Goal: Task Accomplishment & Management: Use online tool/utility

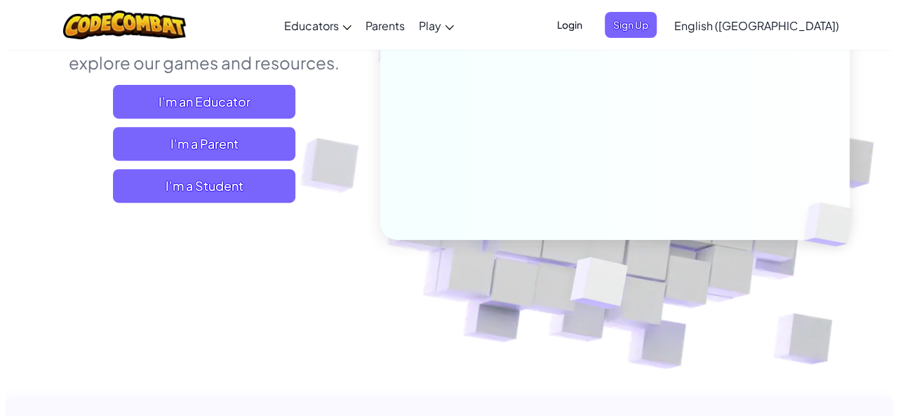
scroll to position [150, 0]
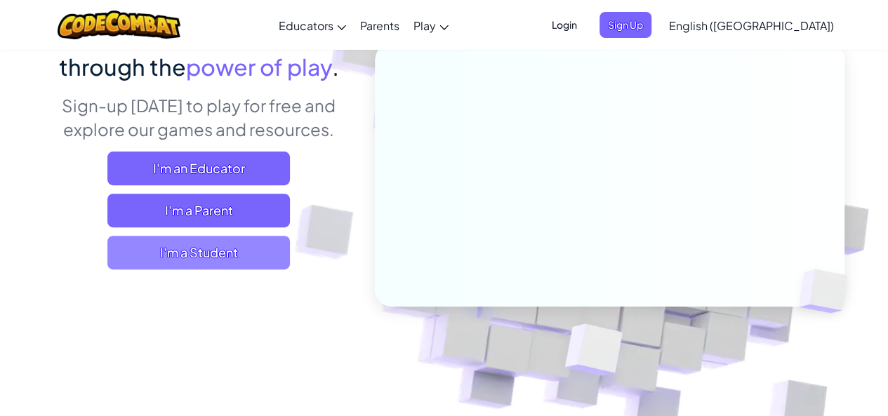
click at [270, 246] on span "I'm a Student" at bounding box center [198, 253] width 182 height 34
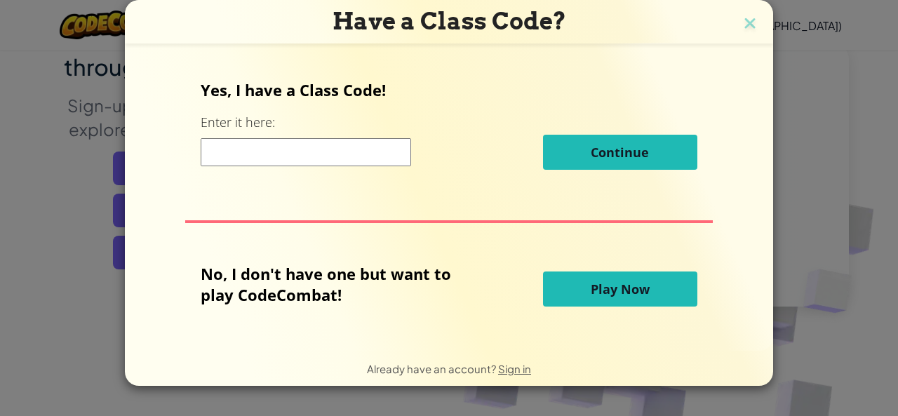
click at [57, 293] on div "Have a Class Code? Yes, I have a Class Code! Enter it here: Continue No, I don'…" at bounding box center [449, 208] width 898 height 416
click at [48, 244] on div "Have a Class Code? Yes, I have a Class Code! Enter it here: Continue No, I don'…" at bounding box center [449, 208] width 898 height 416
click at [584, 300] on button "Play Now" at bounding box center [620, 289] width 154 height 35
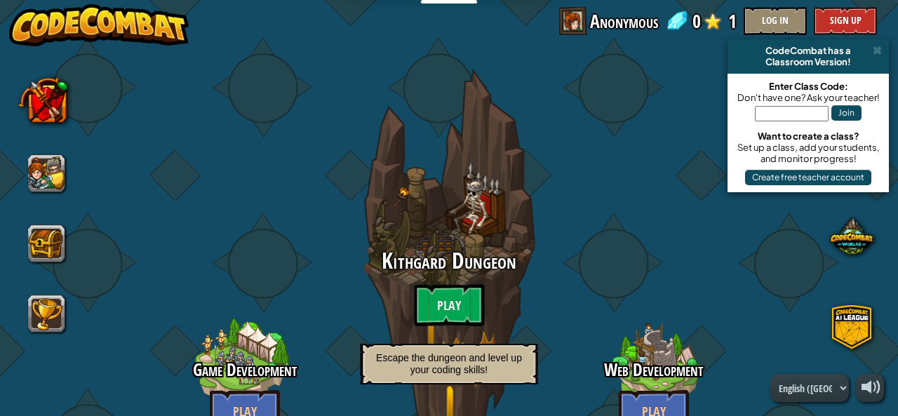
click at [585, 296] on div "Web Development Play Learn HTML, scripting and more!" at bounding box center [654, 383] width 222 height 222
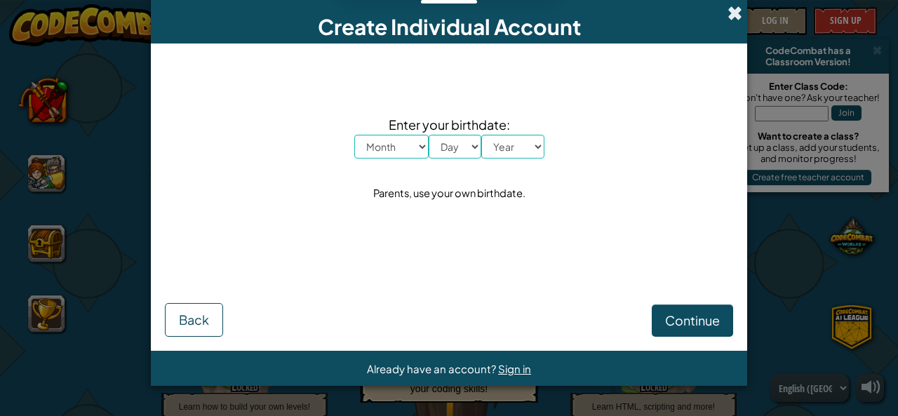
click at [734, 15] on span at bounding box center [735, 13] width 15 height 15
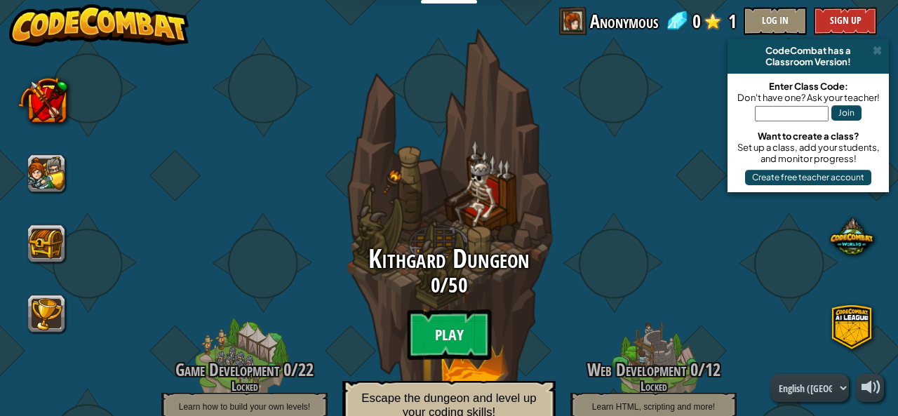
click at [437, 323] on btn "Play" at bounding box center [449, 335] width 84 height 51
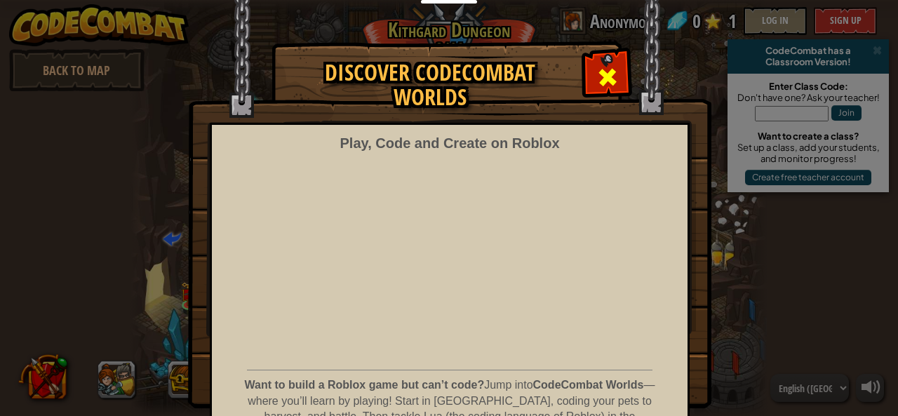
click at [602, 78] on span at bounding box center [608, 77] width 22 height 22
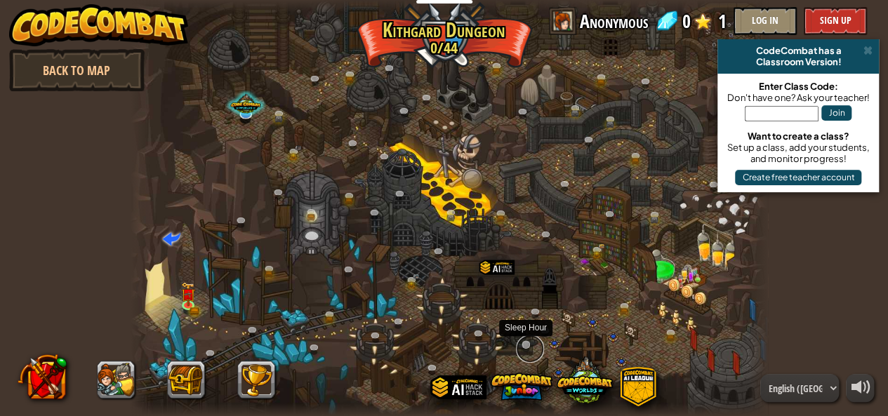
click at [527, 347] on link at bounding box center [530, 349] width 28 height 28
